Goal: Information Seeking & Learning: Learn about a topic

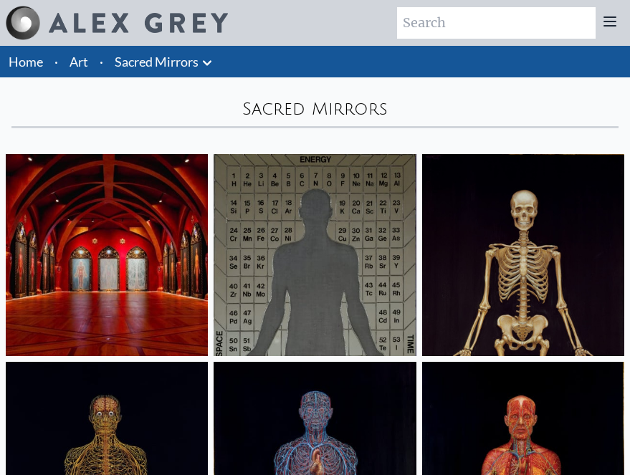
click at [302, 108] on div "Sacred Mirrors" at bounding box center [314, 108] width 607 height 23
click at [204, 56] on icon at bounding box center [207, 62] width 17 height 17
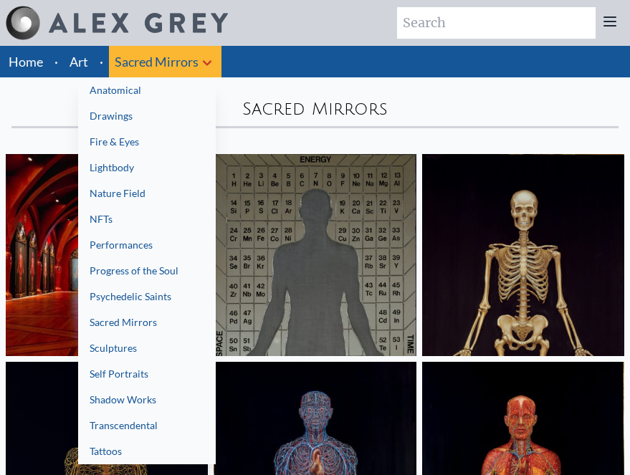
click at [128, 323] on link "Sacred Mirrors" at bounding box center [147, 323] width 138 height 26
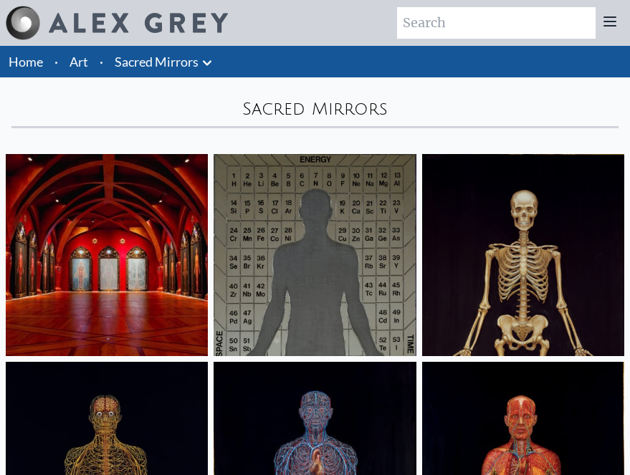
click at [277, 398] on img at bounding box center [315, 463] width 202 height 202
click at [158, 52] on link "Sacred Mirrors" at bounding box center [157, 62] width 84 height 20
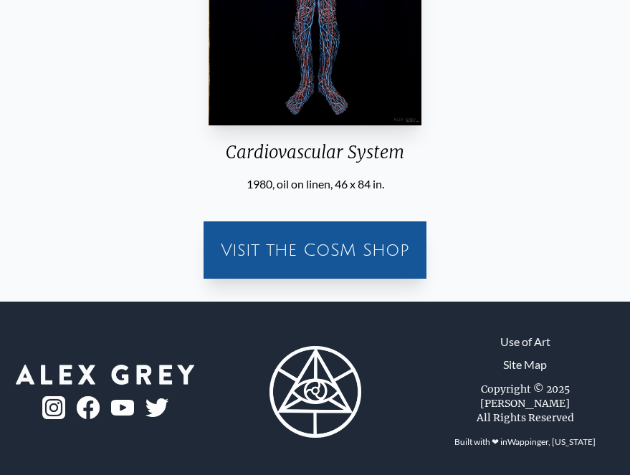
scroll to position [360, 0]
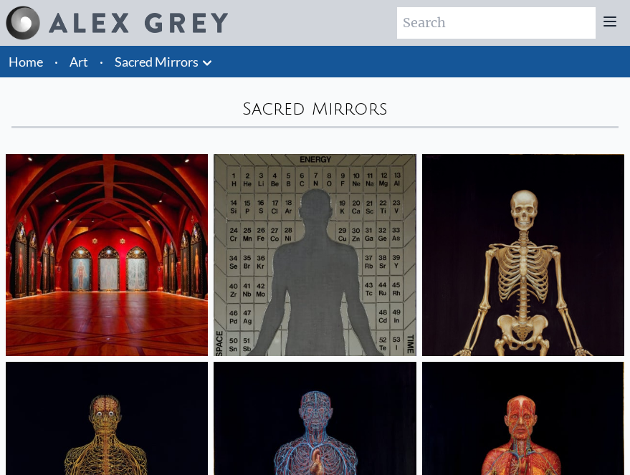
click at [73, 50] on li "Art" at bounding box center [79, 62] width 30 height 32
click at [74, 62] on link "Art" at bounding box center [79, 62] width 19 height 20
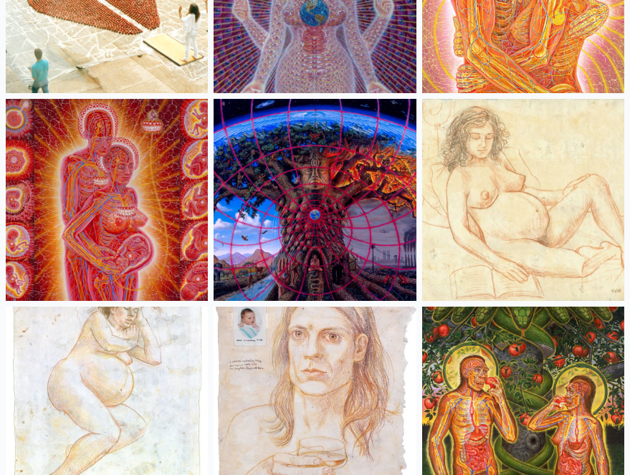
scroll to position [16951, 0]
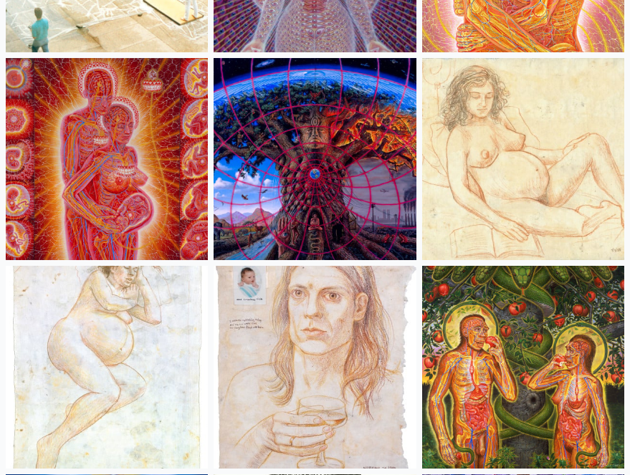
click at [540, 358] on img at bounding box center [523, 367] width 202 height 202
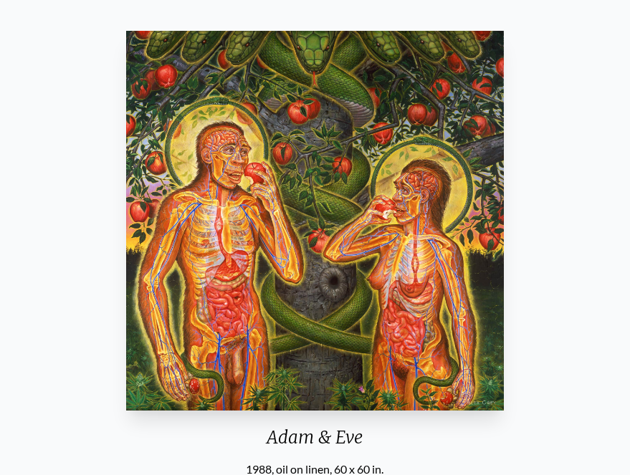
scroll to position [77, 0]
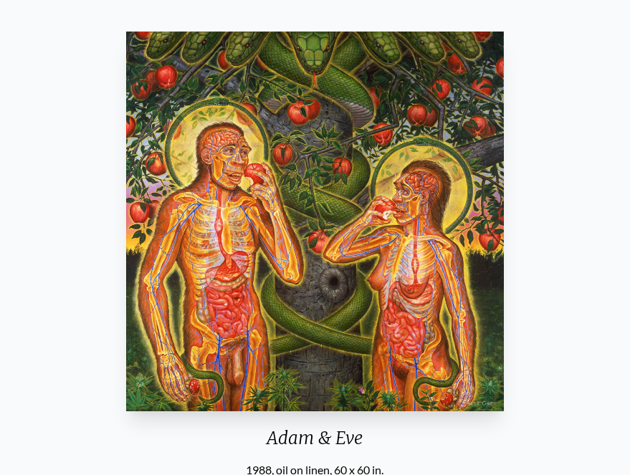
click at [177, 466] on div "1988, oil on linen, 60 x 60 in." at bounding box center [314, 470] width 389 height 17
